Goal: Task Accomplishment & Management: Manage account settings

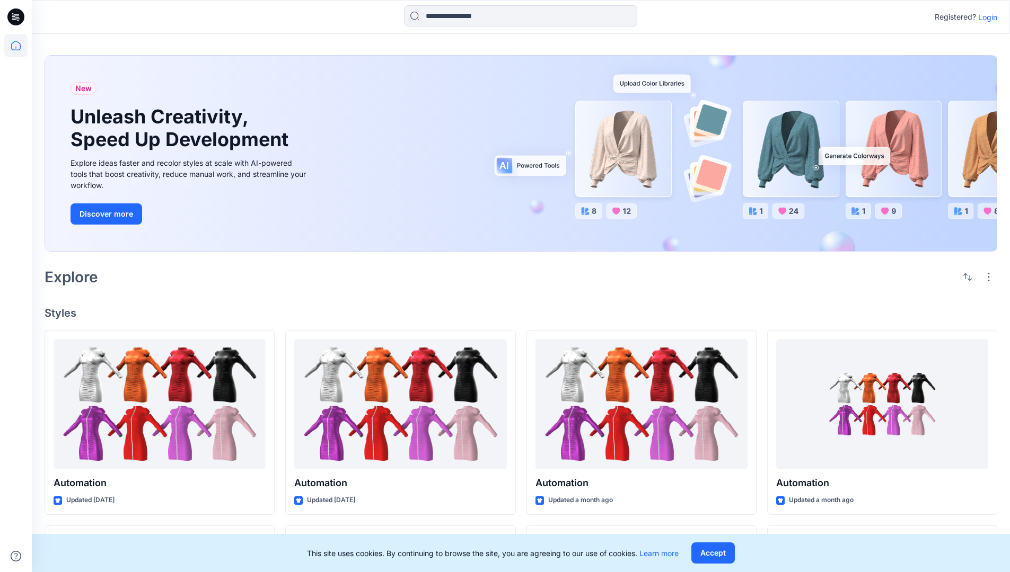
click at [985, 17] on p "Login" at bounding box center [987, 17] width 19 height 11
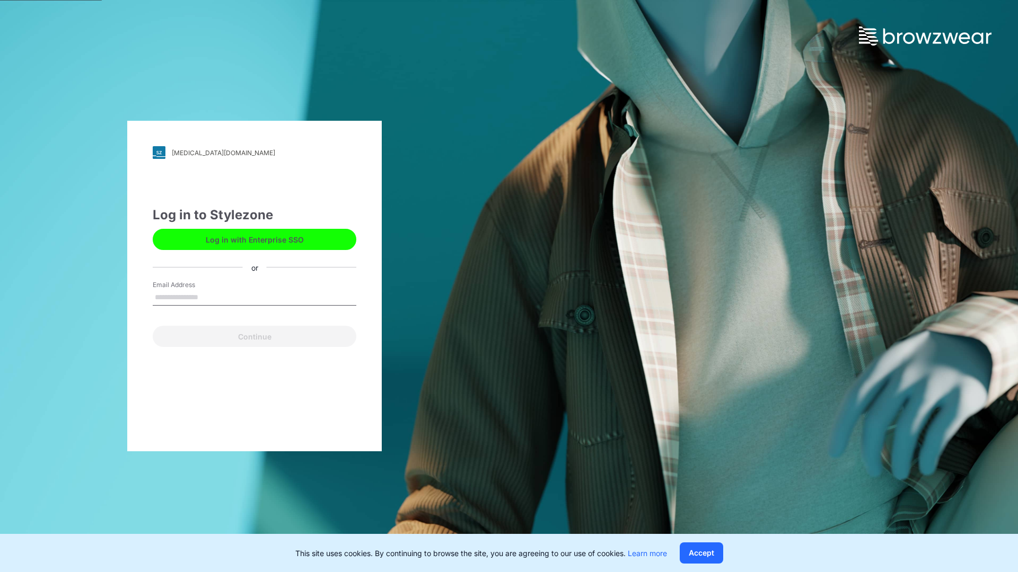
click at [209, 297] on input "Email Address" at bounding box center [255, 298] width 204 height 16
type input "**********"
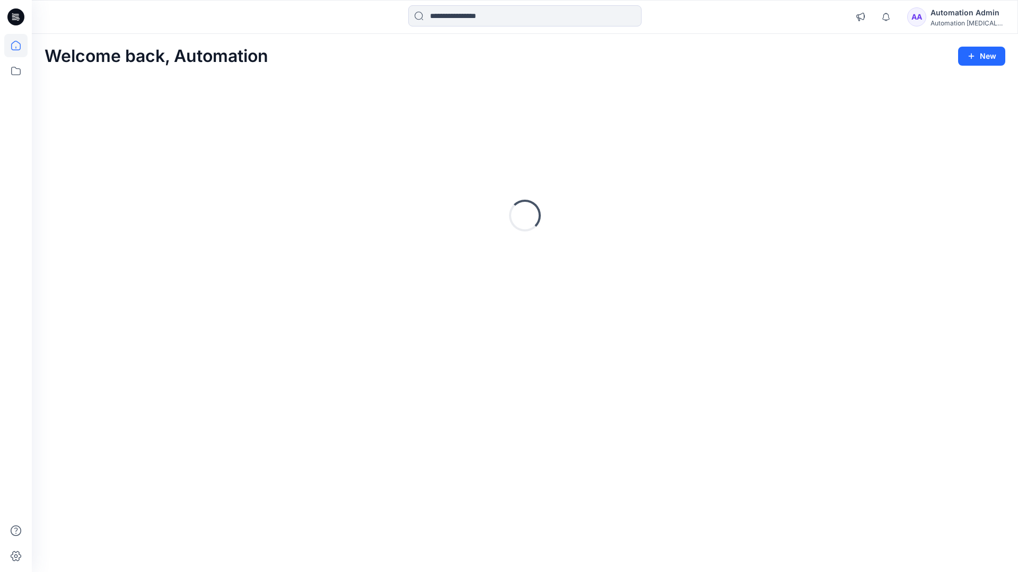
click at [20, 46] on icon at bounding box center [16, 46] width 10 height 10
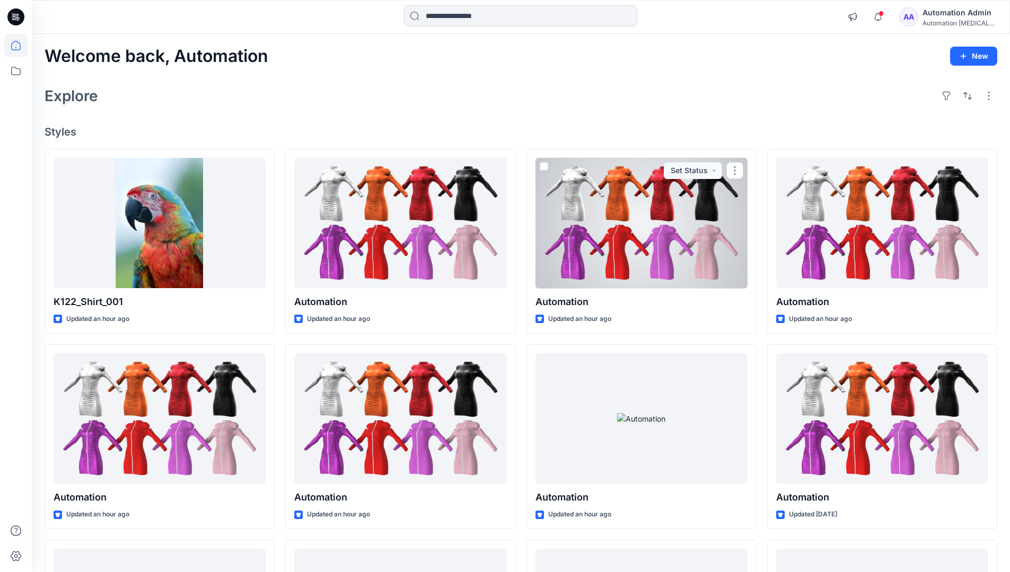
click at [928, 19] on div "AA Automation Admin Automation [MEDICAL_DATA]..." at bounding box center [948, 16] width 98 height 21
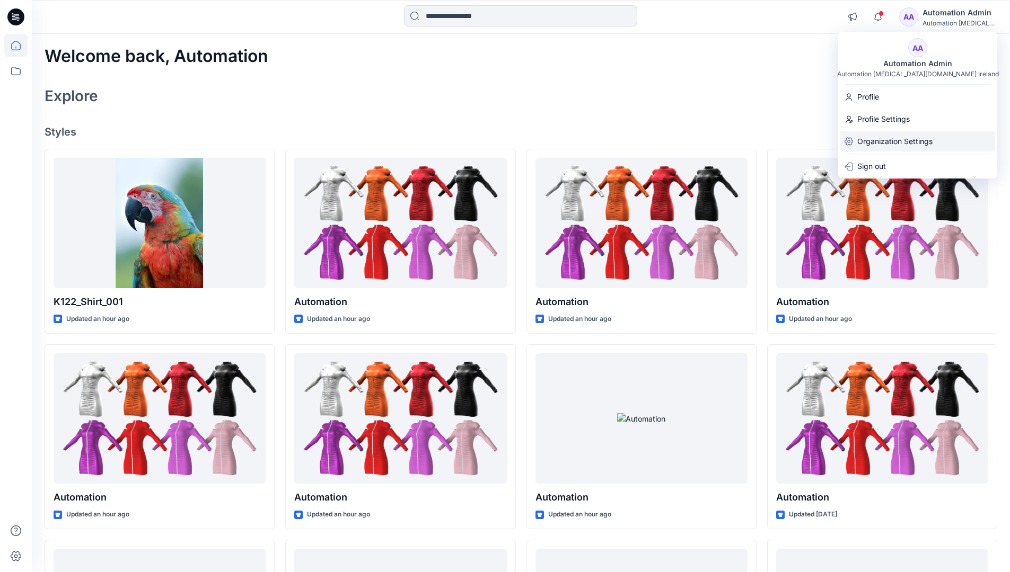
click at [892, 138] on p "Organization Settings" at bounding box center [894, 141] width 75 height 20
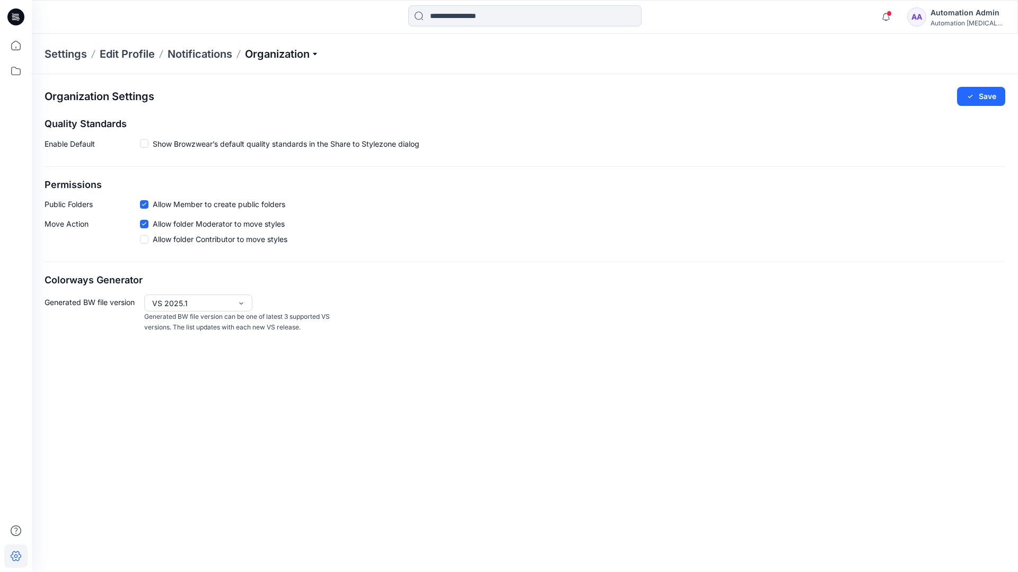
click at [281, 51] on p "Organization" at bounding box center [282, 54] width 74 height 15
click at [300, 119] on link "Edit Style Information Fields" at bounding box center [283, 120] width 155 height 21
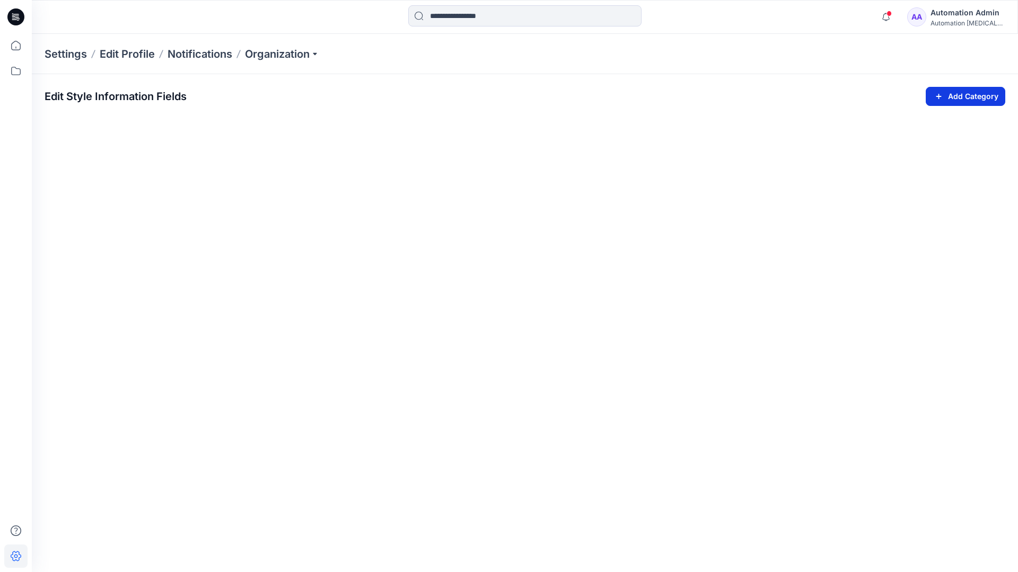
click at [936, 93] on icon "button" at bounding box center [938, 96] width 12 height 13
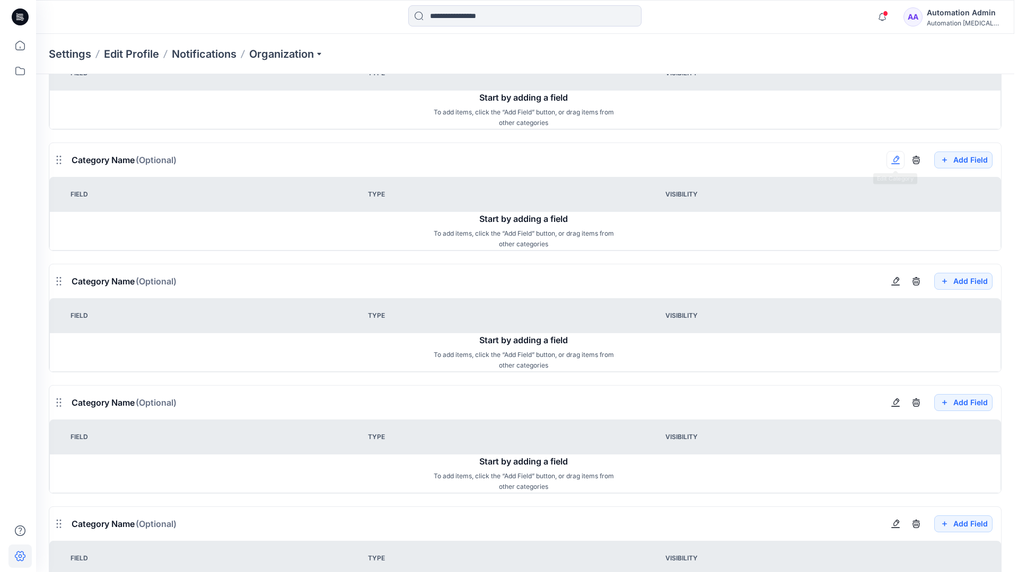
scroll to position [1149, 0]
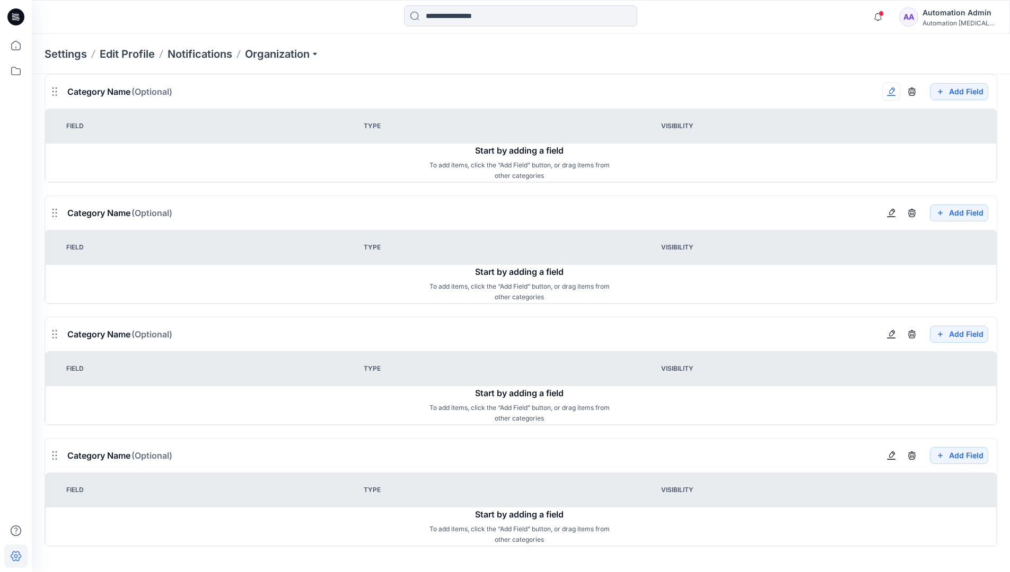
click at [895, 98] on button "button" at bounding box center [891, 92] width 18 height 18
type input "*******"
click at [950, 214] on button "Add Field" at bounding box center [959, 213] width 58 height 17
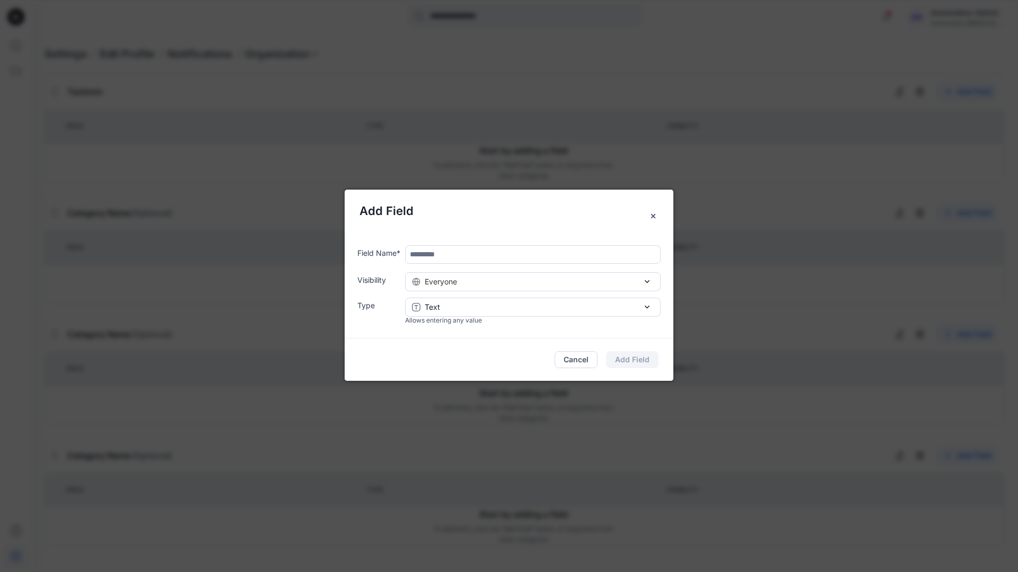
click at [454, 258] on input "text" at bounding box center [532, 254] width 255 height 19
type input "****"
click at [546, 285] on div "Everyone" at bounding box center [533, 281] width 242 height 11
click at [642, 359] on button "Add Field" at bounding box center [632, 359] width 52 height 17
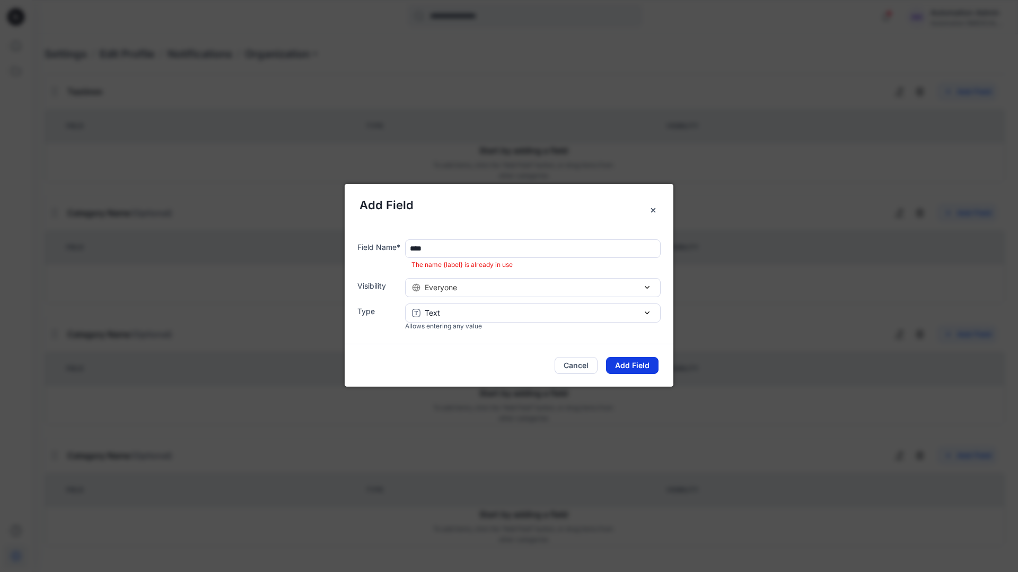
scroll to position [954, 0]
